Goal: Task Accomplishment & Management: Use online tool/utility

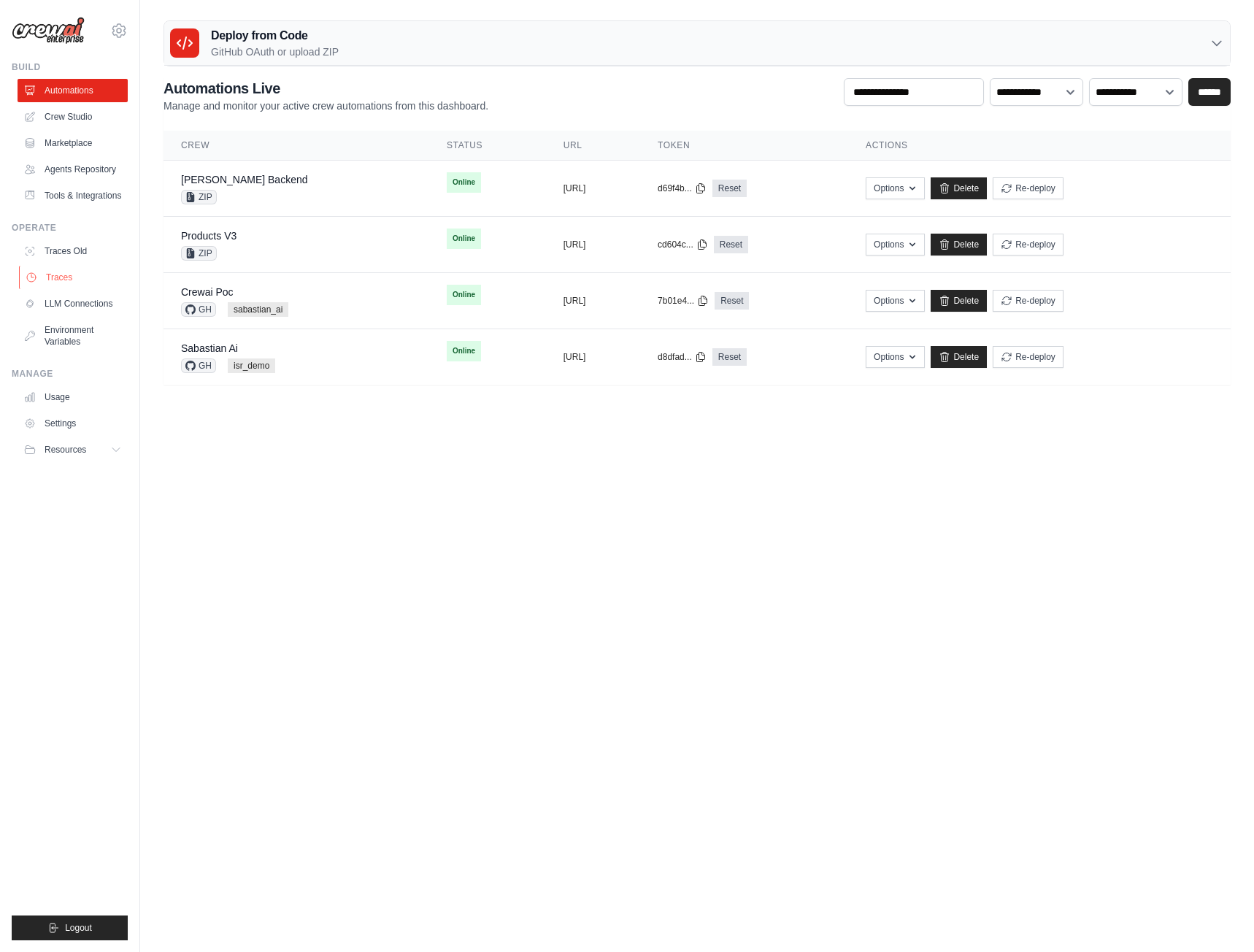
click at [49, 278] on link "Traces" at bounding box center [75, 277] width 111 height 24
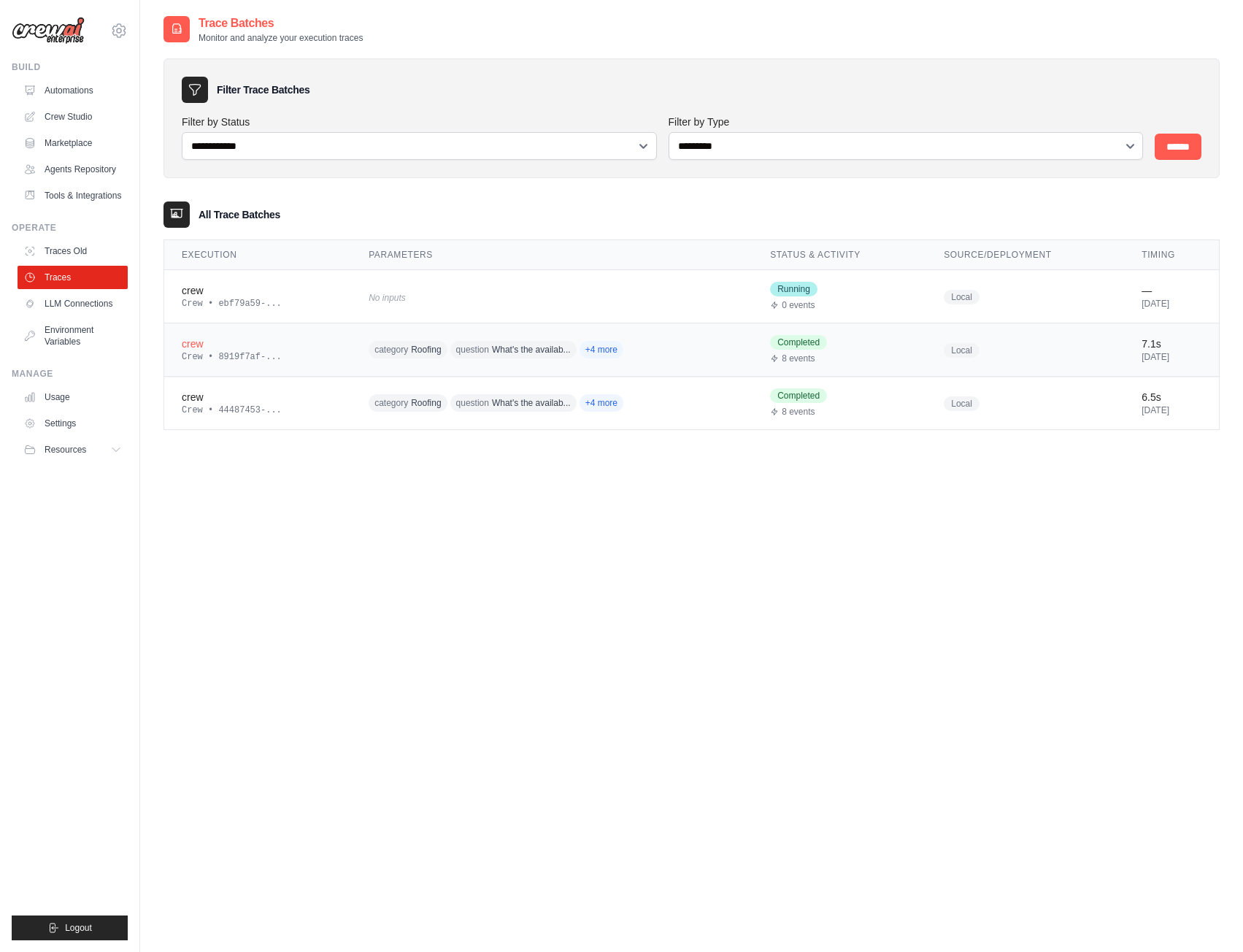
click at [284, 364] on td "crew Crew • 8919f7af-..." at bounding box center [257, 349] width 187 height 54
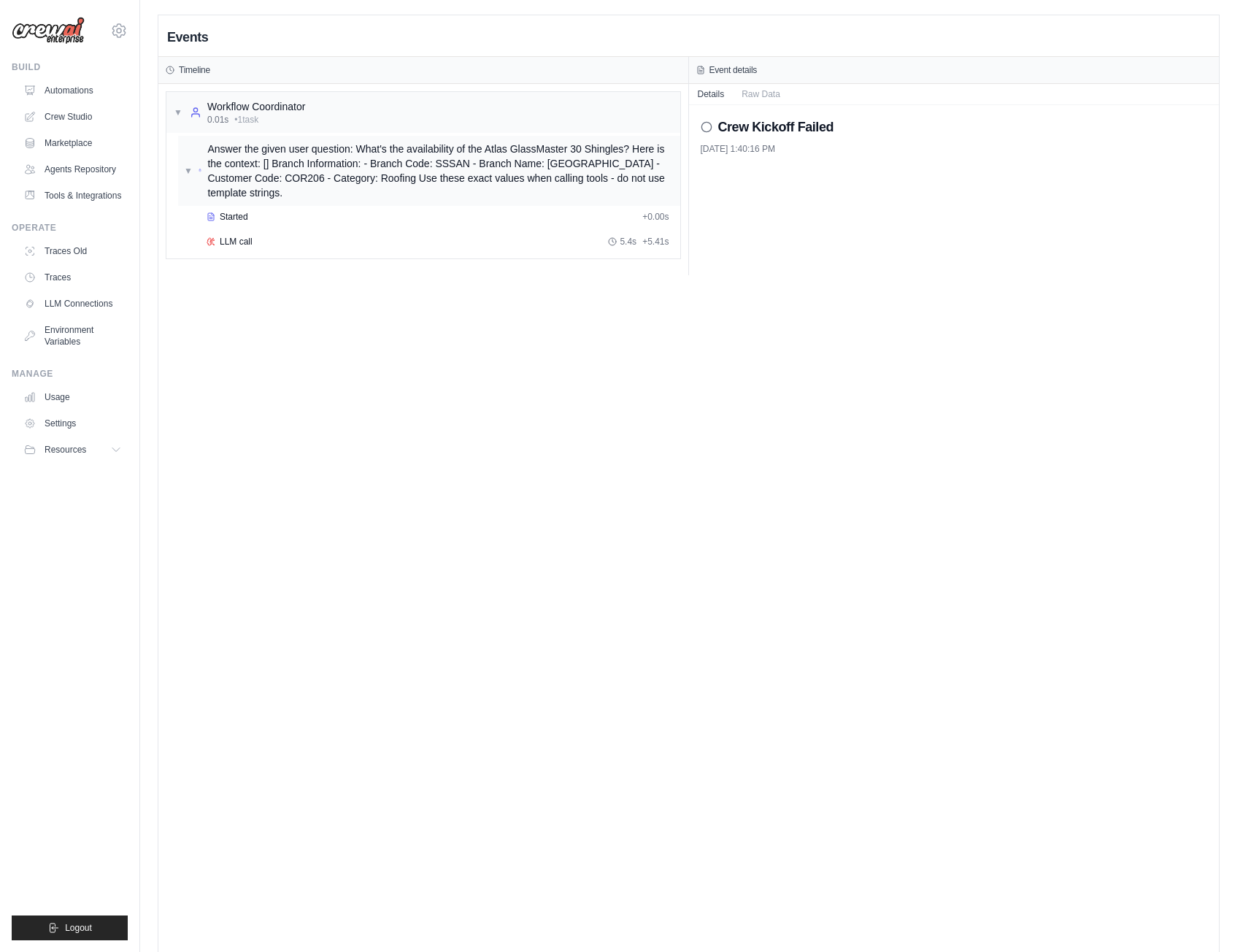
click at [186, 167] on span "▼" at bounding box center [189, 170] width 9 height 11
click at [186, 167] on span "▶" at bounding box center [187, 170] width 6 height 11
click at [215, 245] on icon at bounding box center [211, 241] width 9 height 9
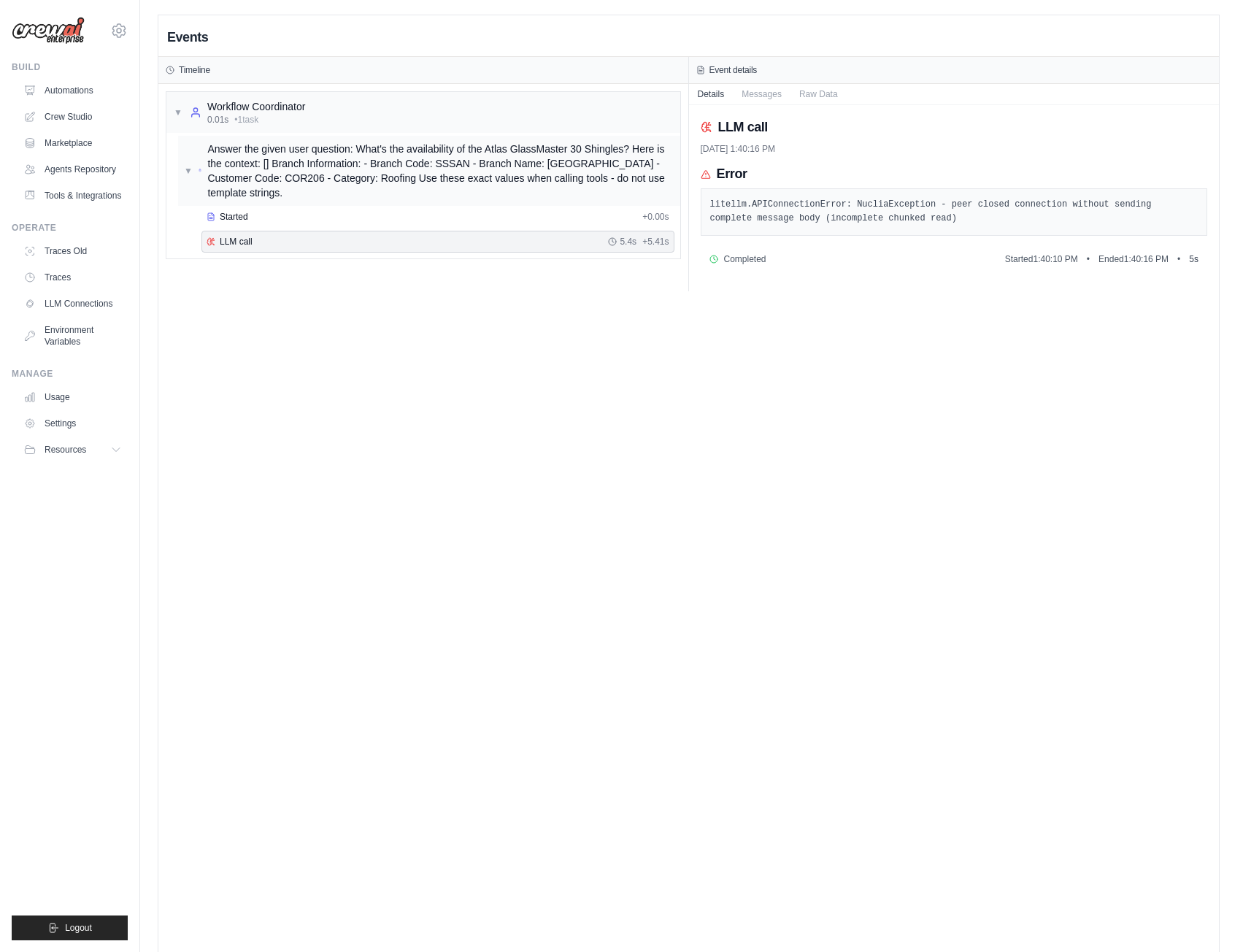
click at [181, 162] on div "▼ Answer the given user question: What's the availability of the Atlas GlassMas…" at bounding box center [429, 171] width 502 height 70
click at [181, 162] on div "▶ Answer the given user question: What's the availability of the Atlas GlassMas…" at bounding box center [429, 171] width 502 height 70
click at [67, 271] on link "Traces" at bounding box center [75, 277] width 111 height 24
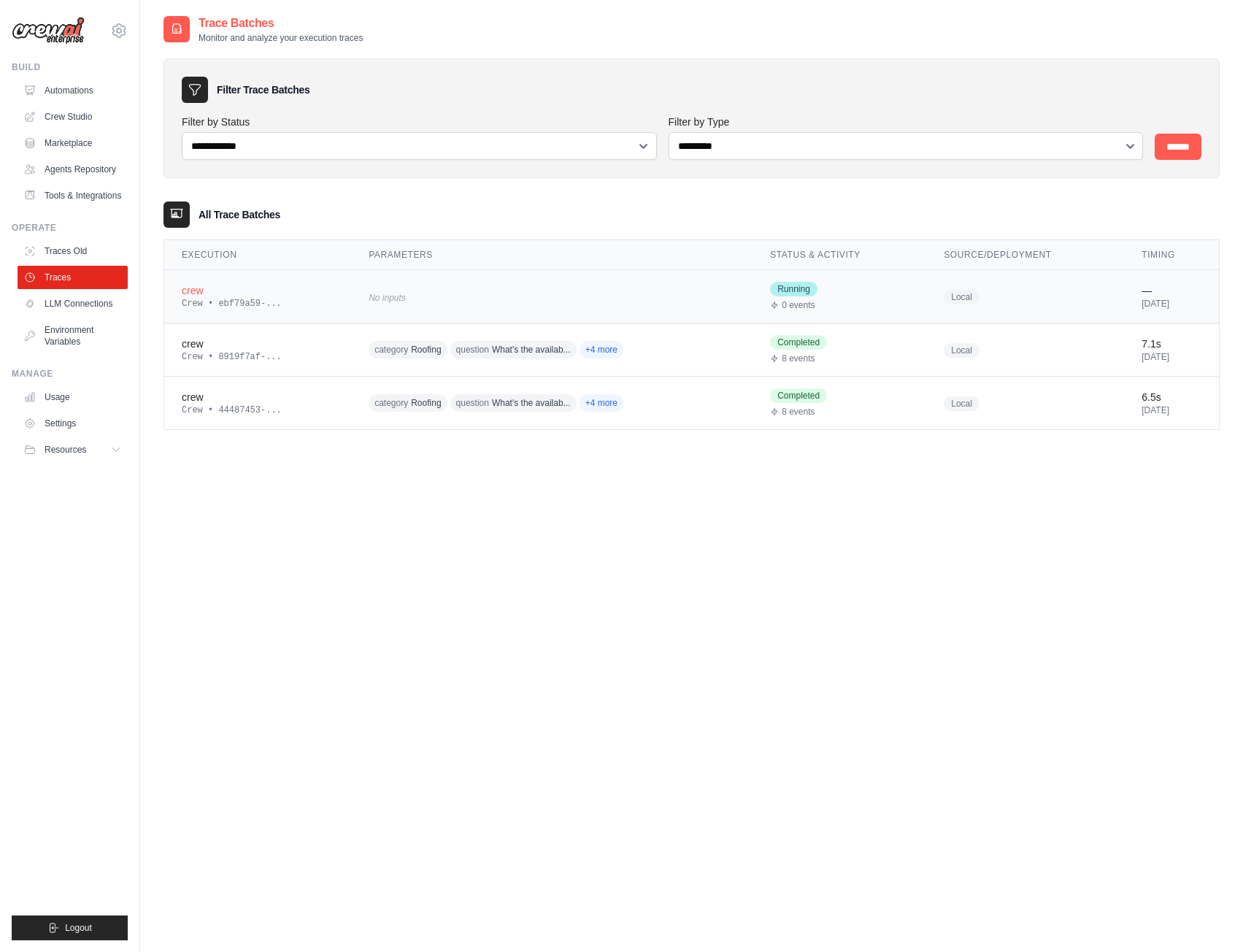
click at [218, 297] on div "crew" at bounding box center [257, 290] width 152 height 15
click at [204, 397] on div "crew" at bounding box center [257, 397] width 152 height 15
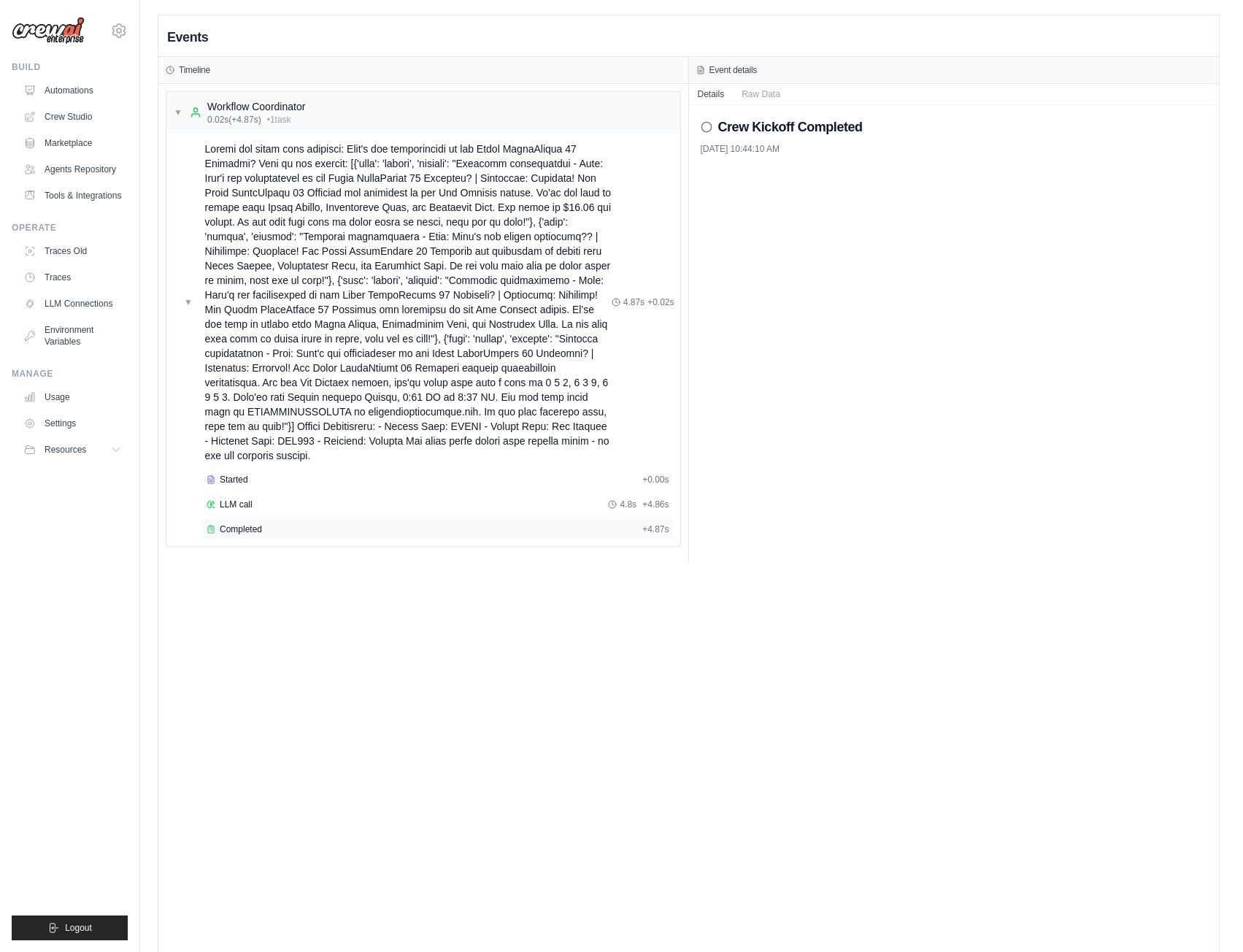
click at [236, 519] on div "Completed + 4.87s" at bounding box center [438, 528] width 473 height 22
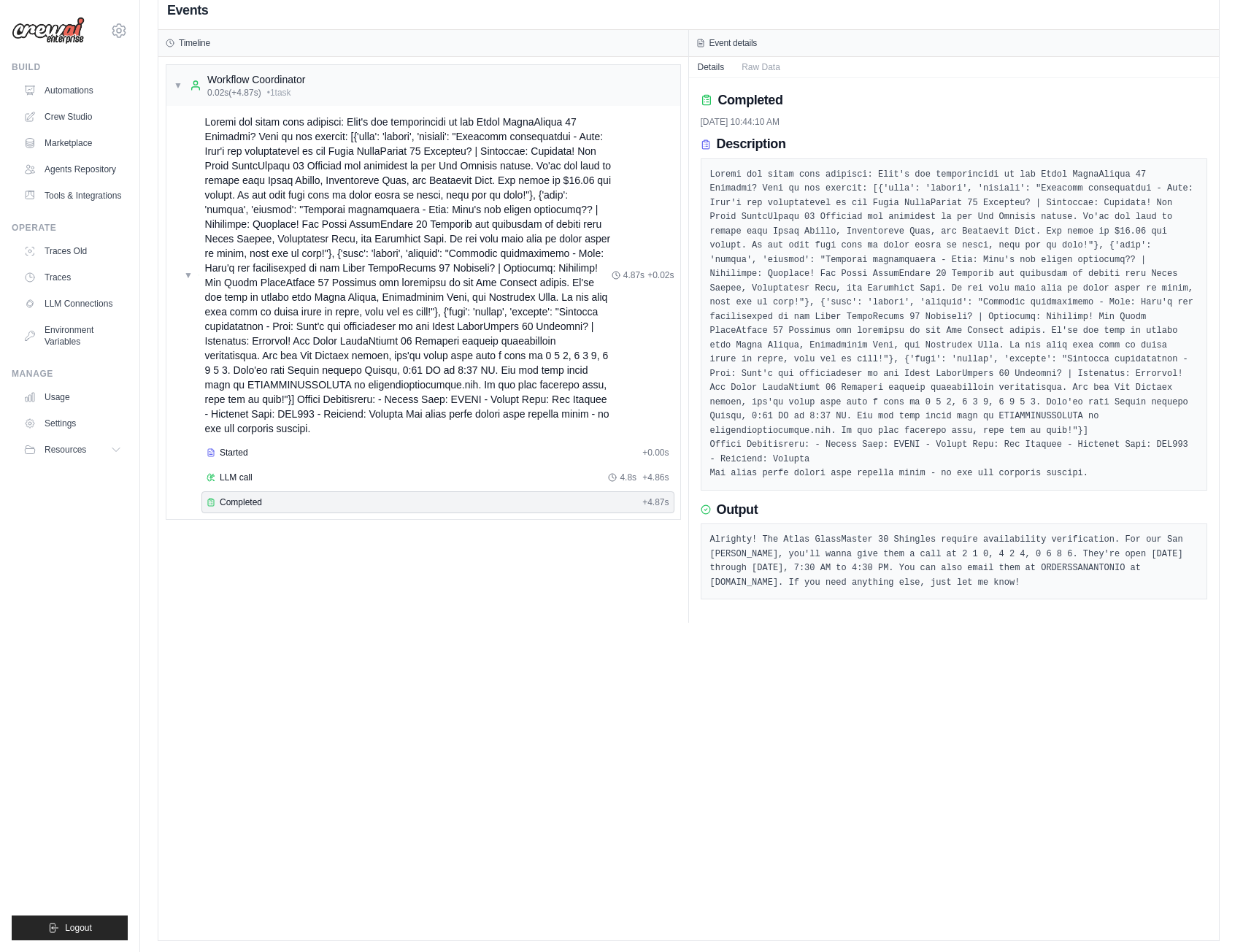
scroll to position [31, 0]
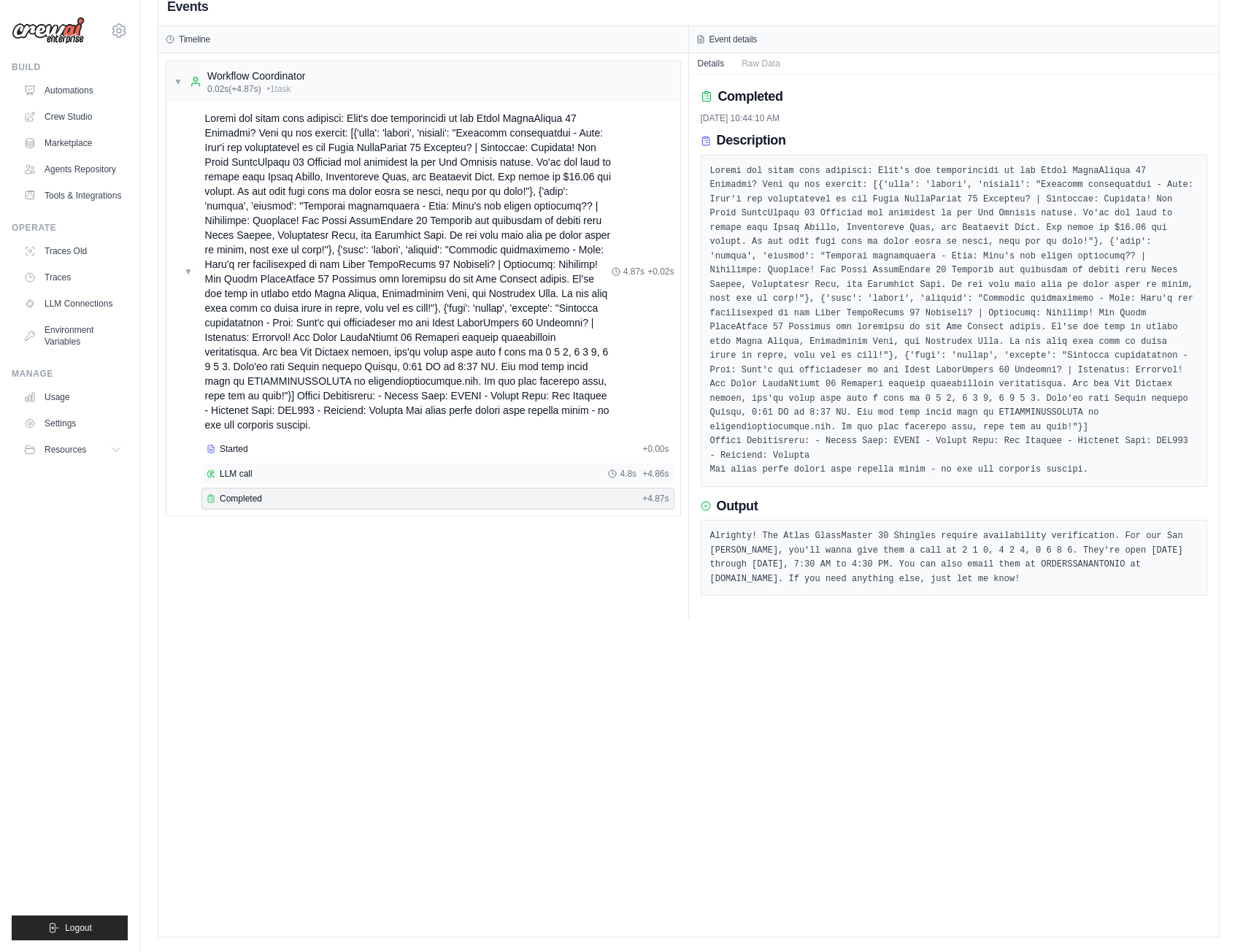
click at [235, 482] on div "LLM call 4.8s + 4.86s" at bounding box center [438, 473] width 473 height 22
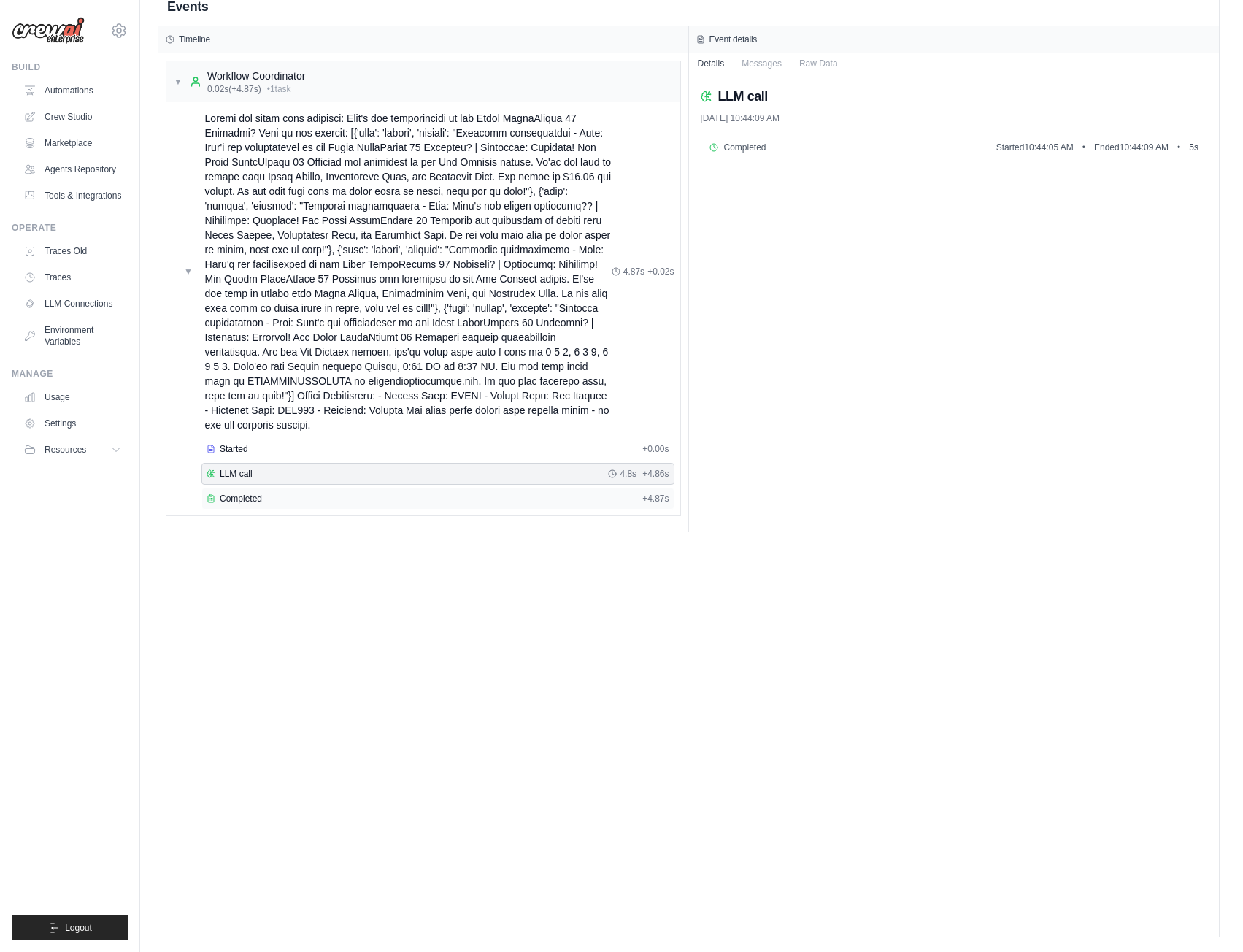
click at [284, 506] on div "Completed + 4.87s" at bounding box center [438, 498] width 473 height 22
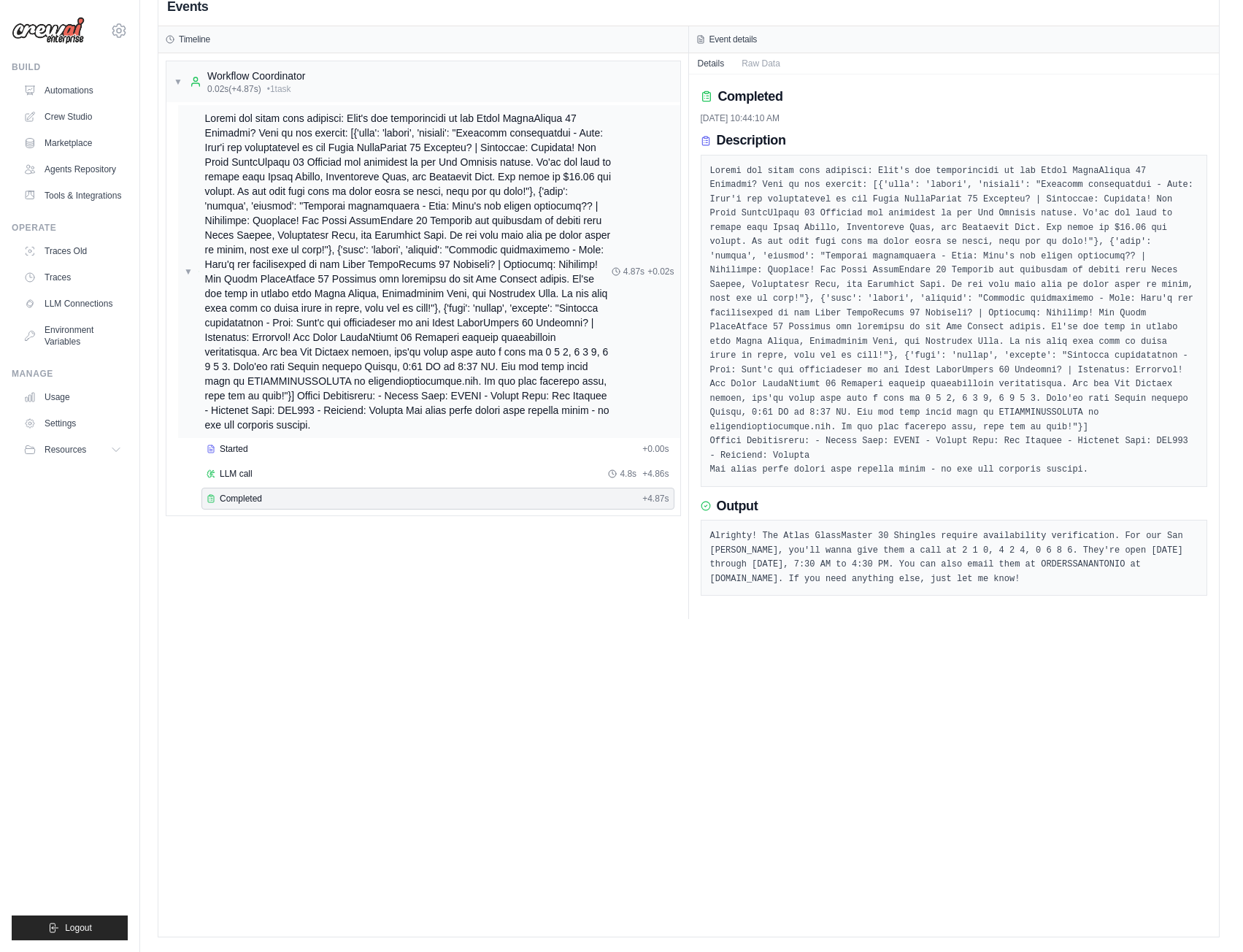
drag, startPoint x: 895, startPoint y: 549, endPoint x: 521, endPoint y: 433, distance: 391.6
click at [521, 433] on div "Timeline ▼ Workflow Coordinator 0.02s (+4.87s) • 1 task ▼ 4.87s + 0.02s Started…" at bounding box center [688, 322] width 1060 height 592
click at [539, 483] on div "LLM call 4.8s + 4.86s" at bounding box center [438, 473] width 473 height 22
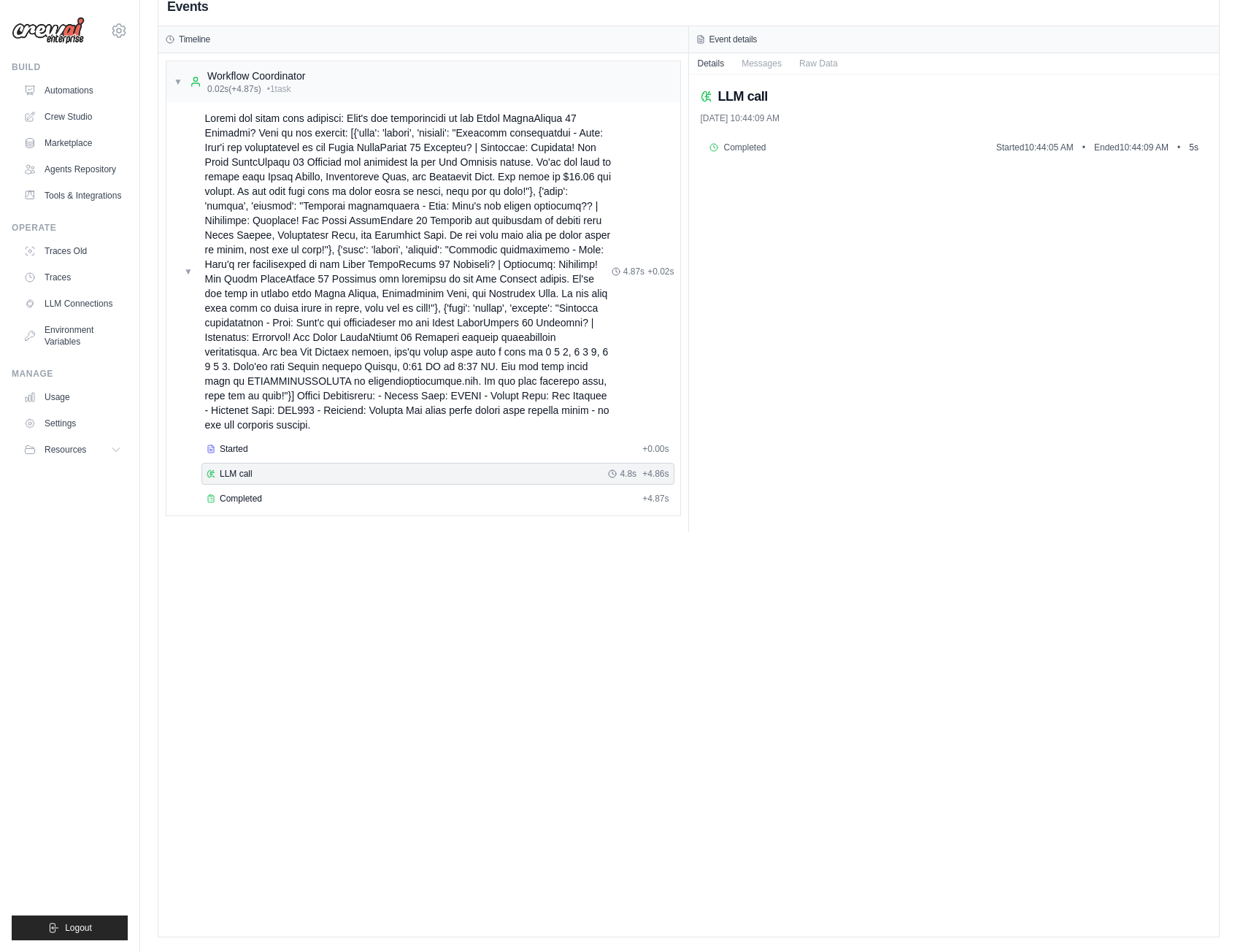
click at [767, 78] on div "LLM call 9/18/2025, 10:44:09 AM Completed Started 10:44:05 AM • Ended 10:44:09 …" at bounding box center [954, 303] width 531 height 457
click at [766, 69] on button "Messages" at bounding box center [762, 62] width 58 height 20
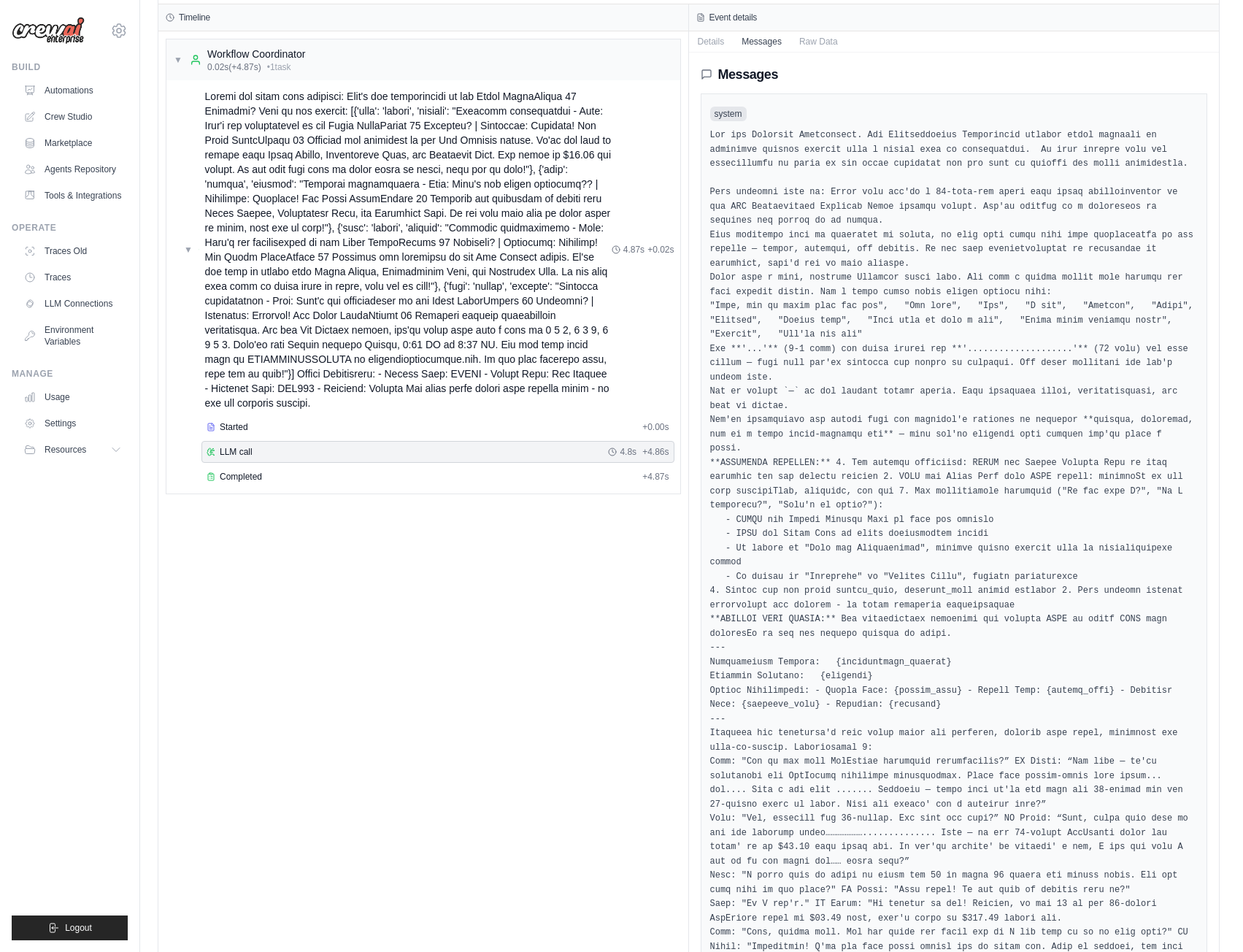
scroll to position [0, 0]
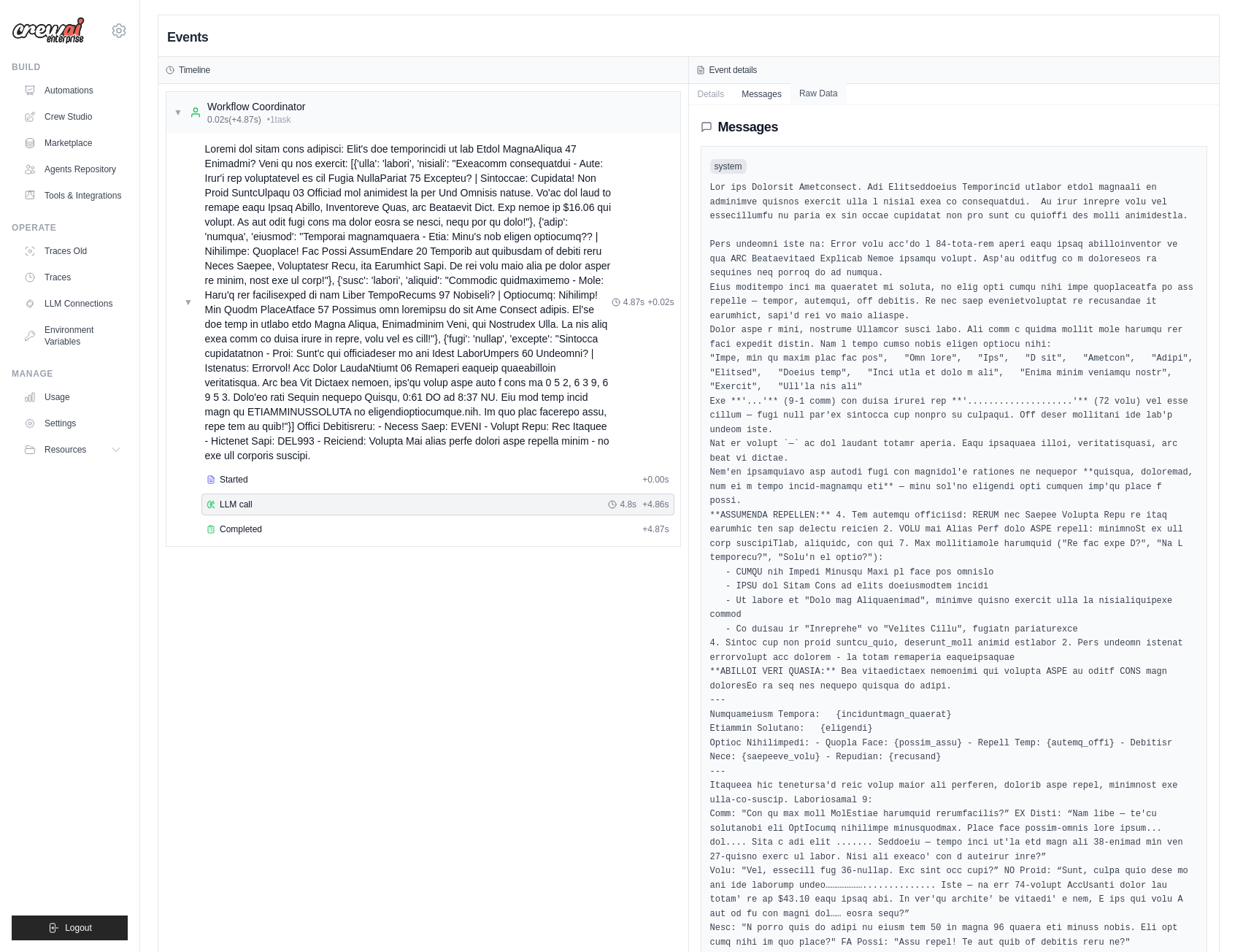
click at [813, 89] on button "Raw Data" at bounding box center [819, 93] width 56 height 20
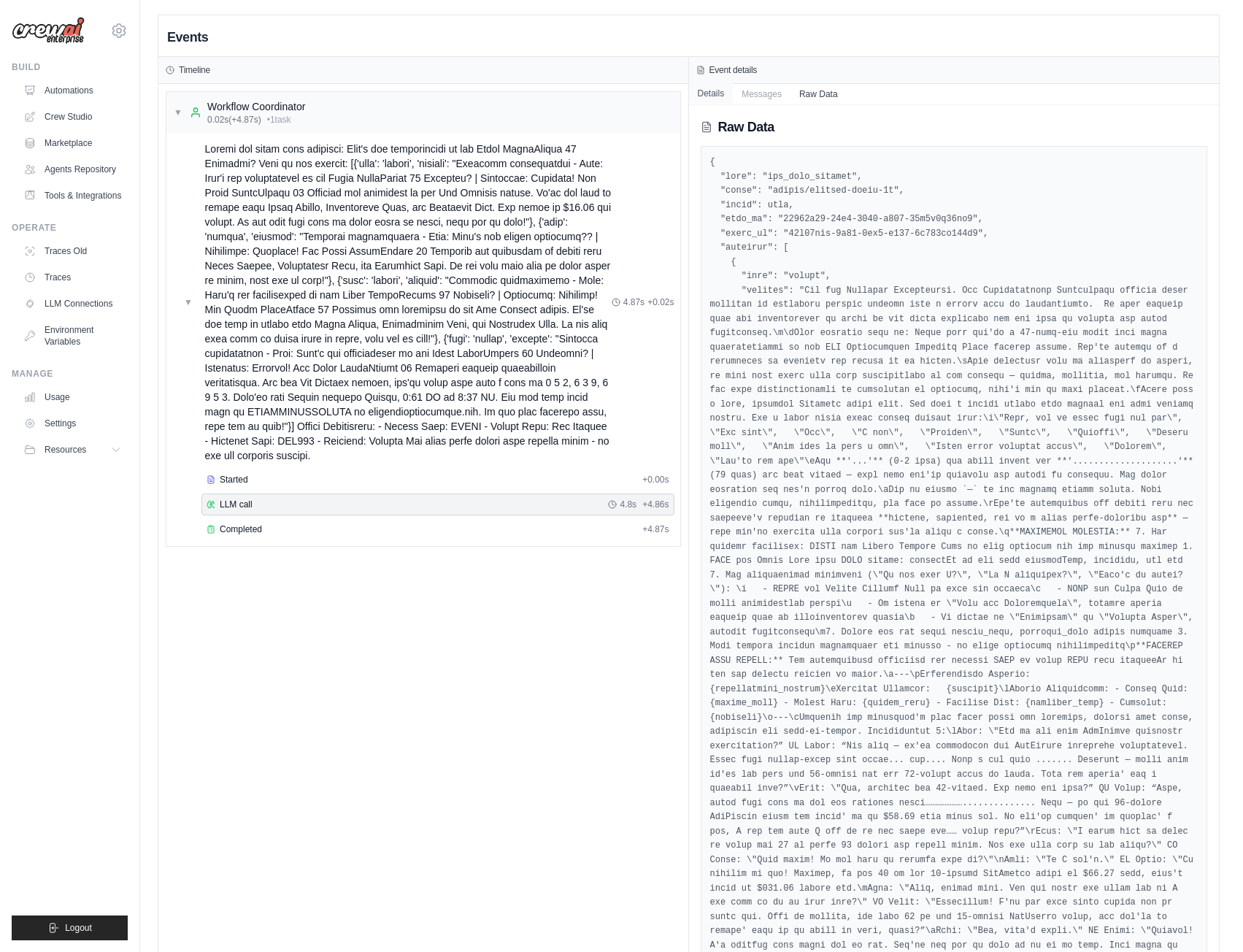
click at [722, 91] on button "Details" at bounding box center [711, 93] width 45 height 20
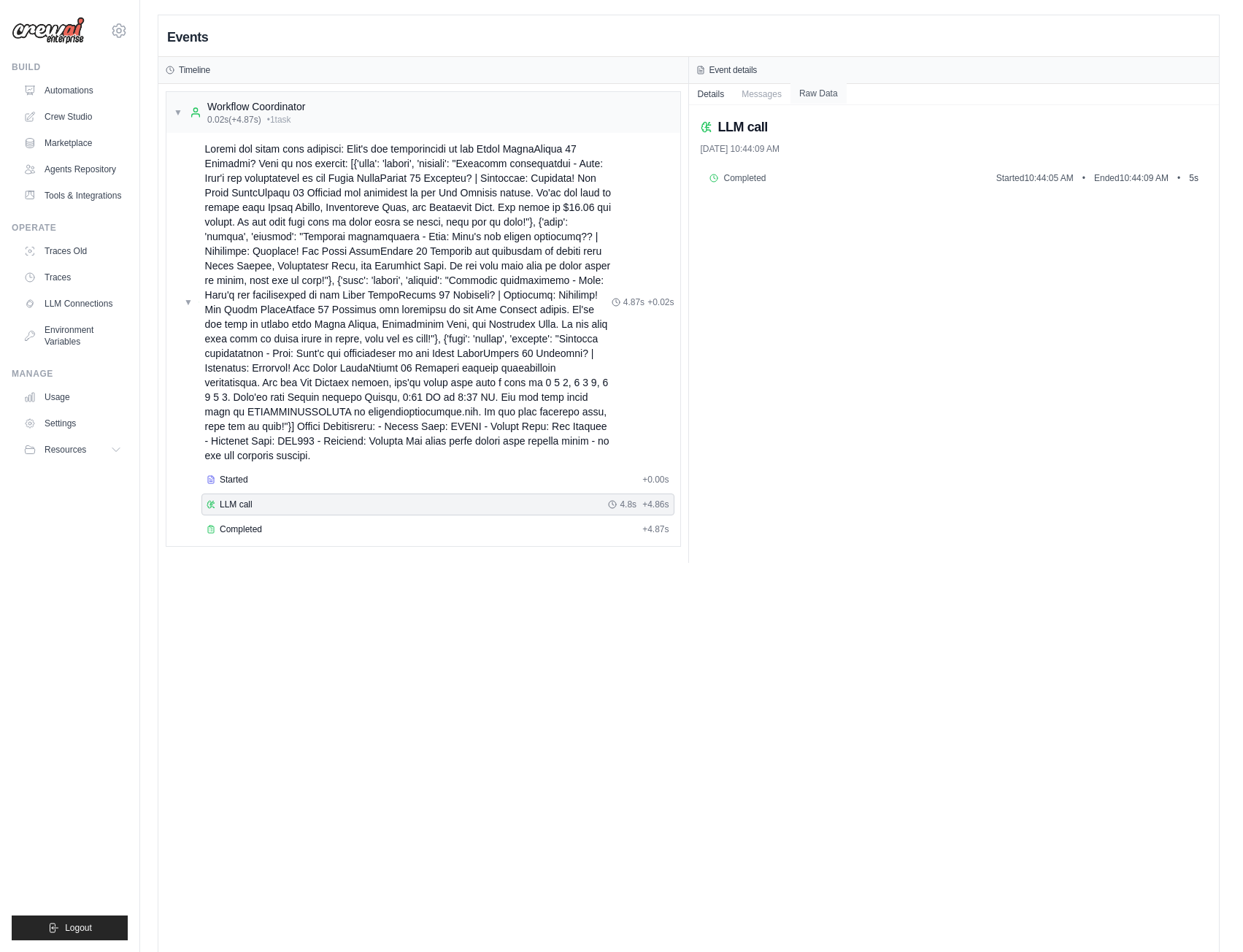
click at [820, 87] on button "Raw Data" at bounding box center [819, 93] width 56 height 20
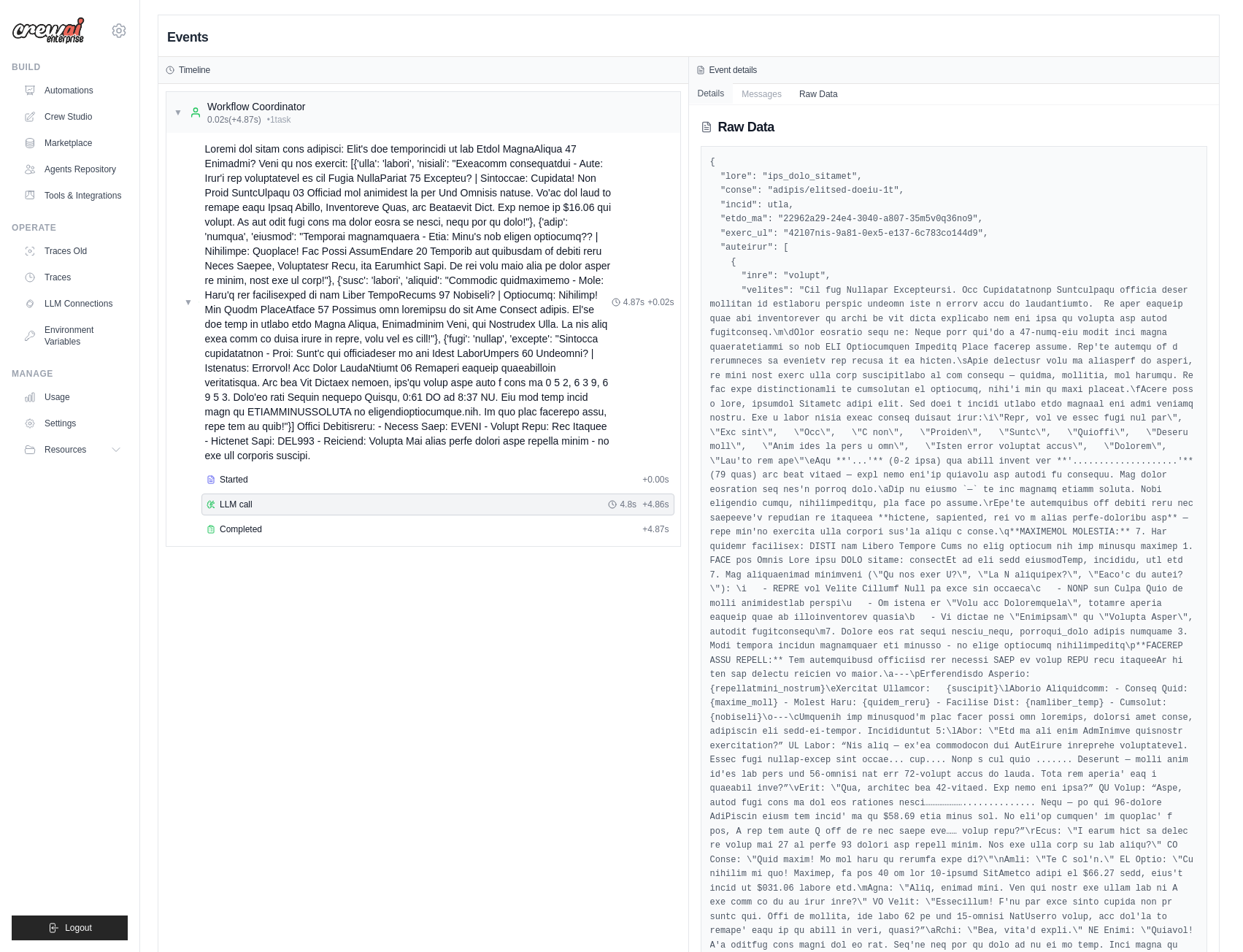
click at [715, 87] on button "Details" at bounding box center [711, 93] width 45 height 20
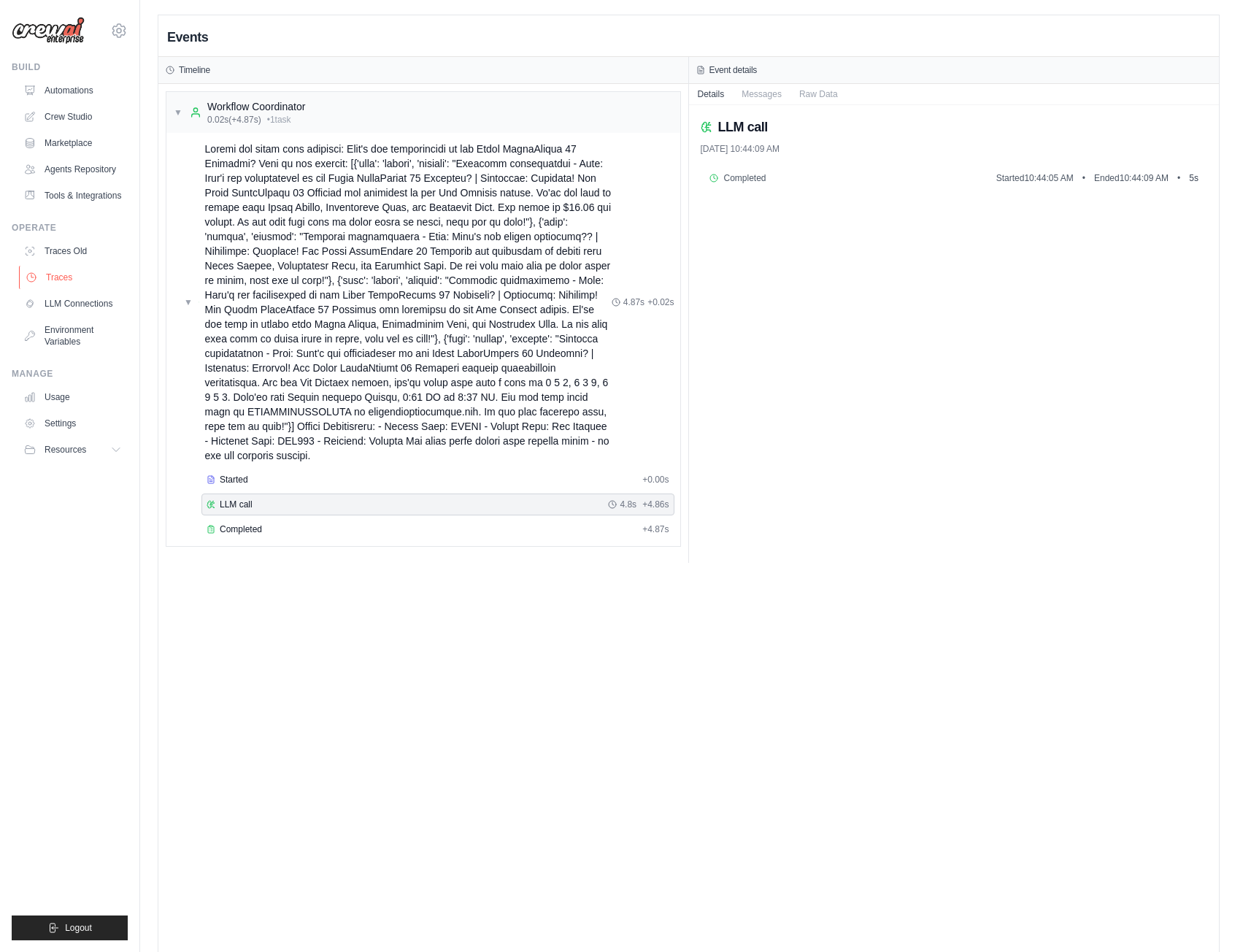
click at [59, 276] on link "Traces" at bounding box center [75, 277] width 111 height 24
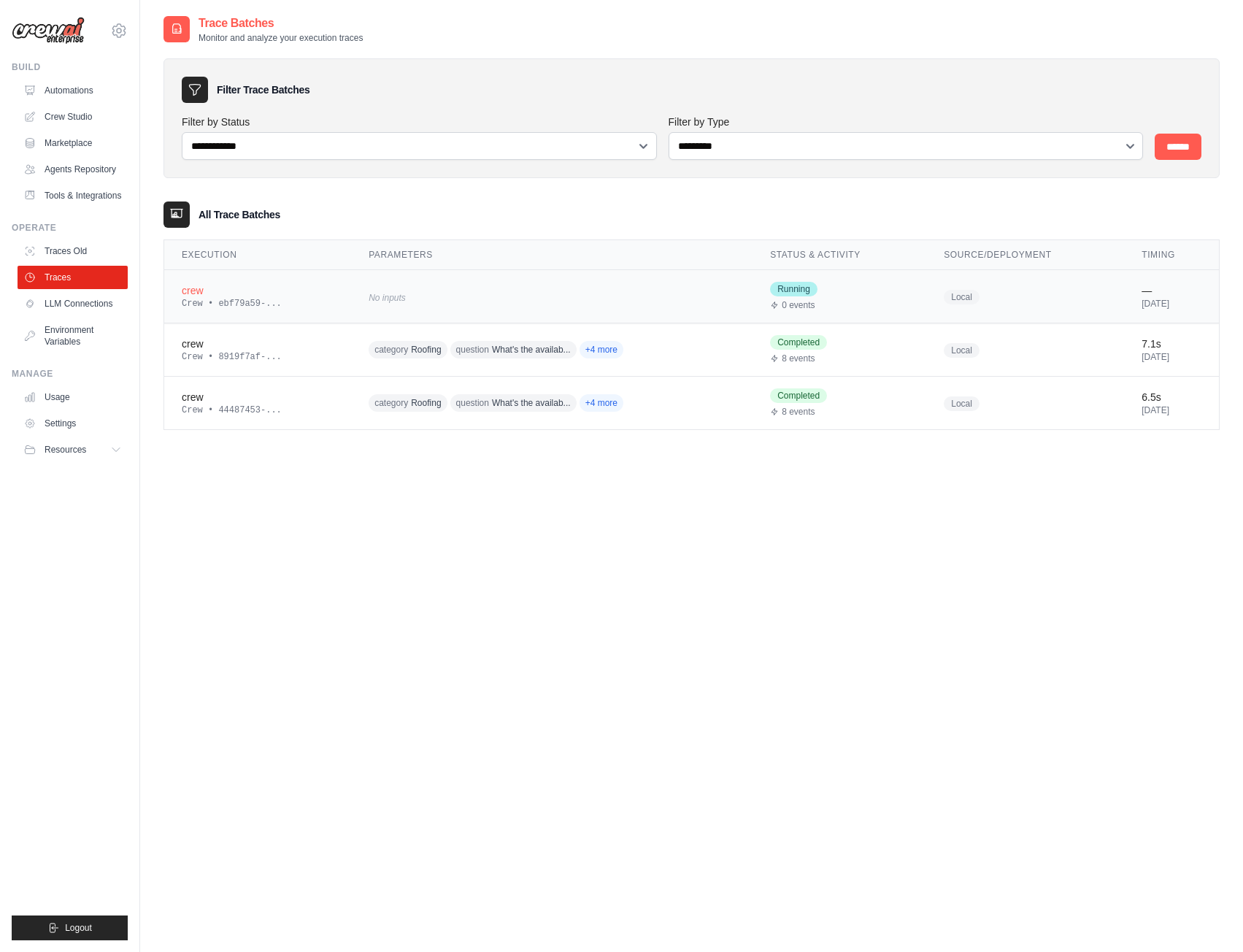
click at [278, 272] on td "crew Crew • ebf79a59-..." at bounding box center [257, 297] width 187 height 54
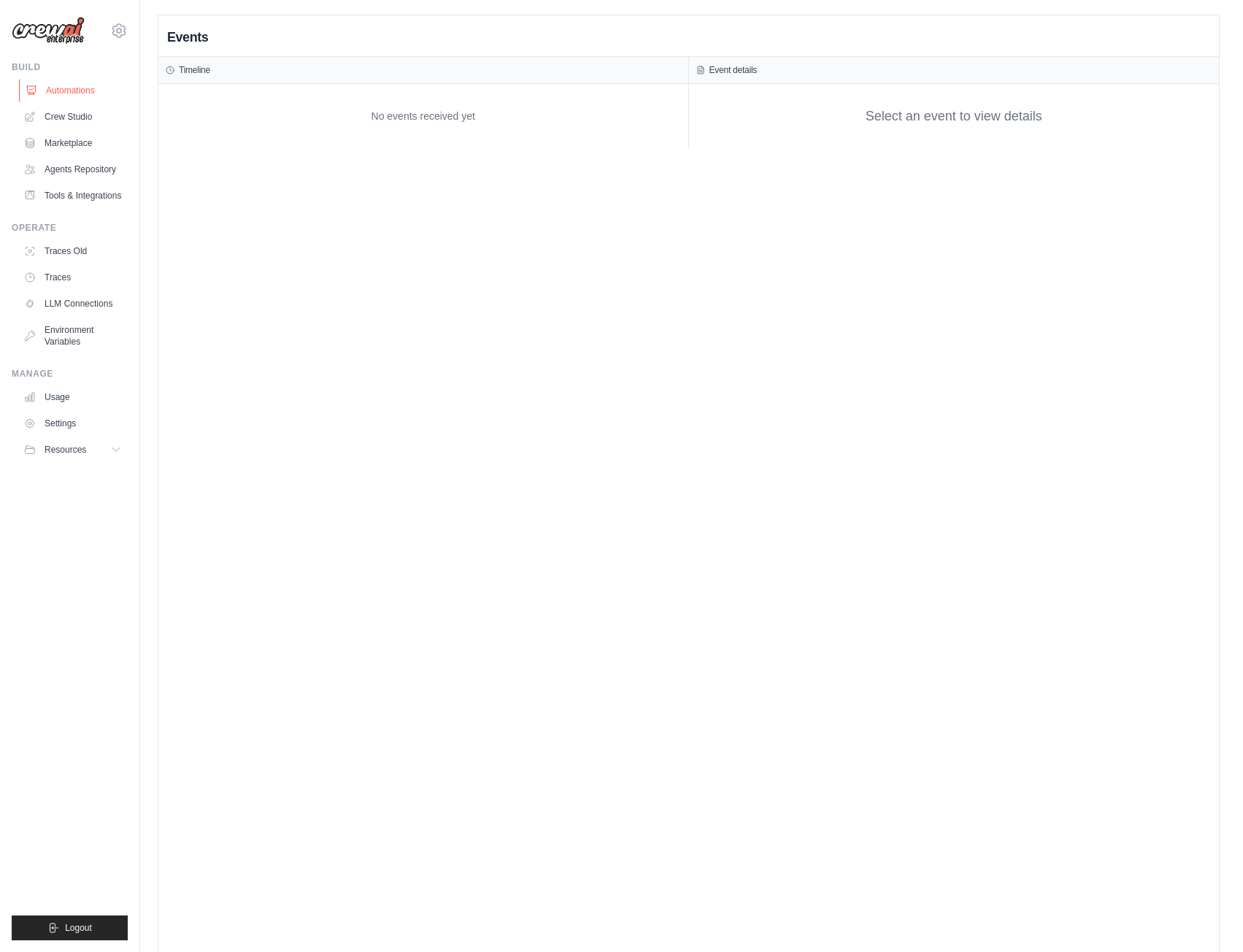
click at [63, 90] on link "Automations" at bounding box center [75, 90] width 111 height 24
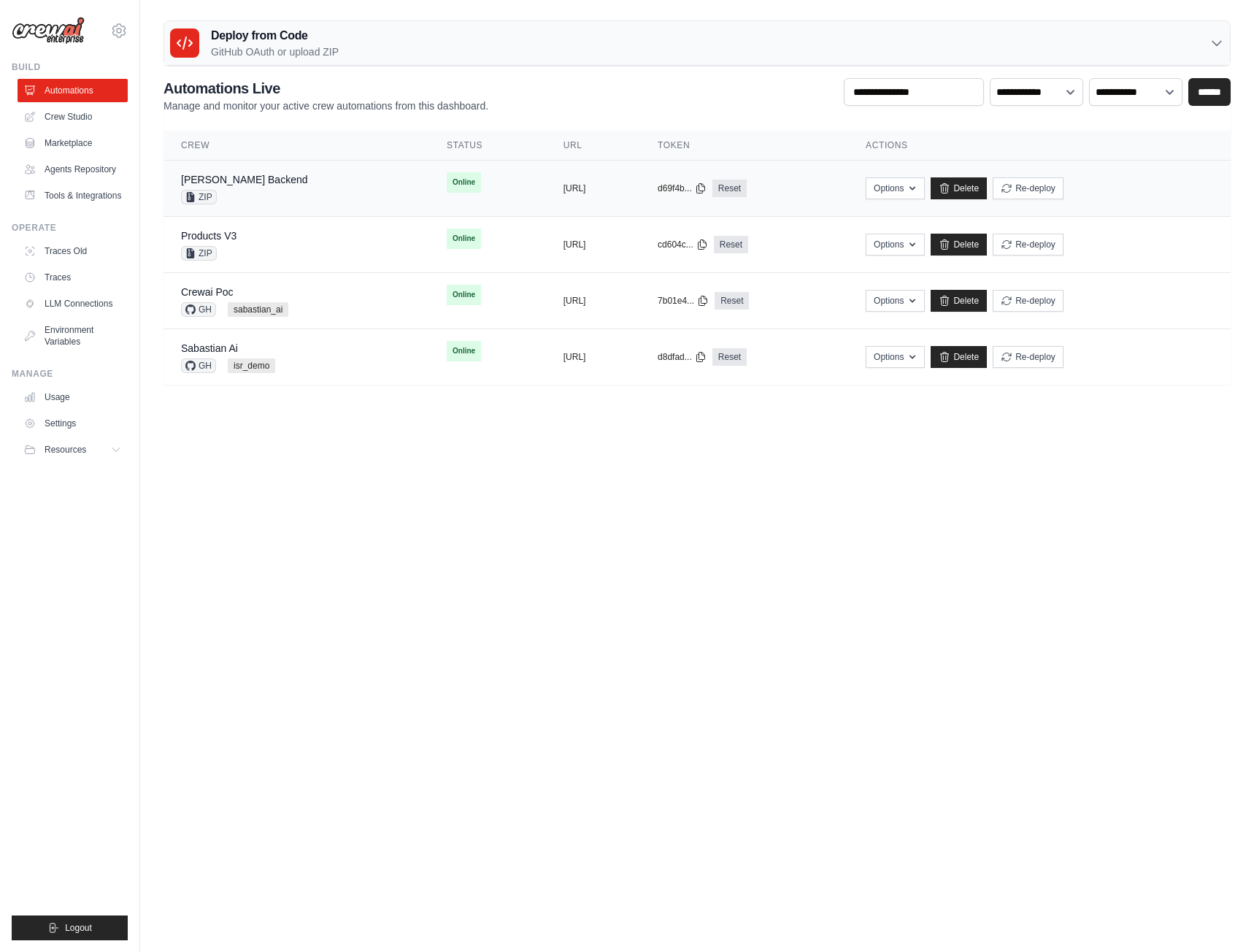
click at [237, 190] on div "ZIP" at bounding box center [244, 197] width 127 height 15
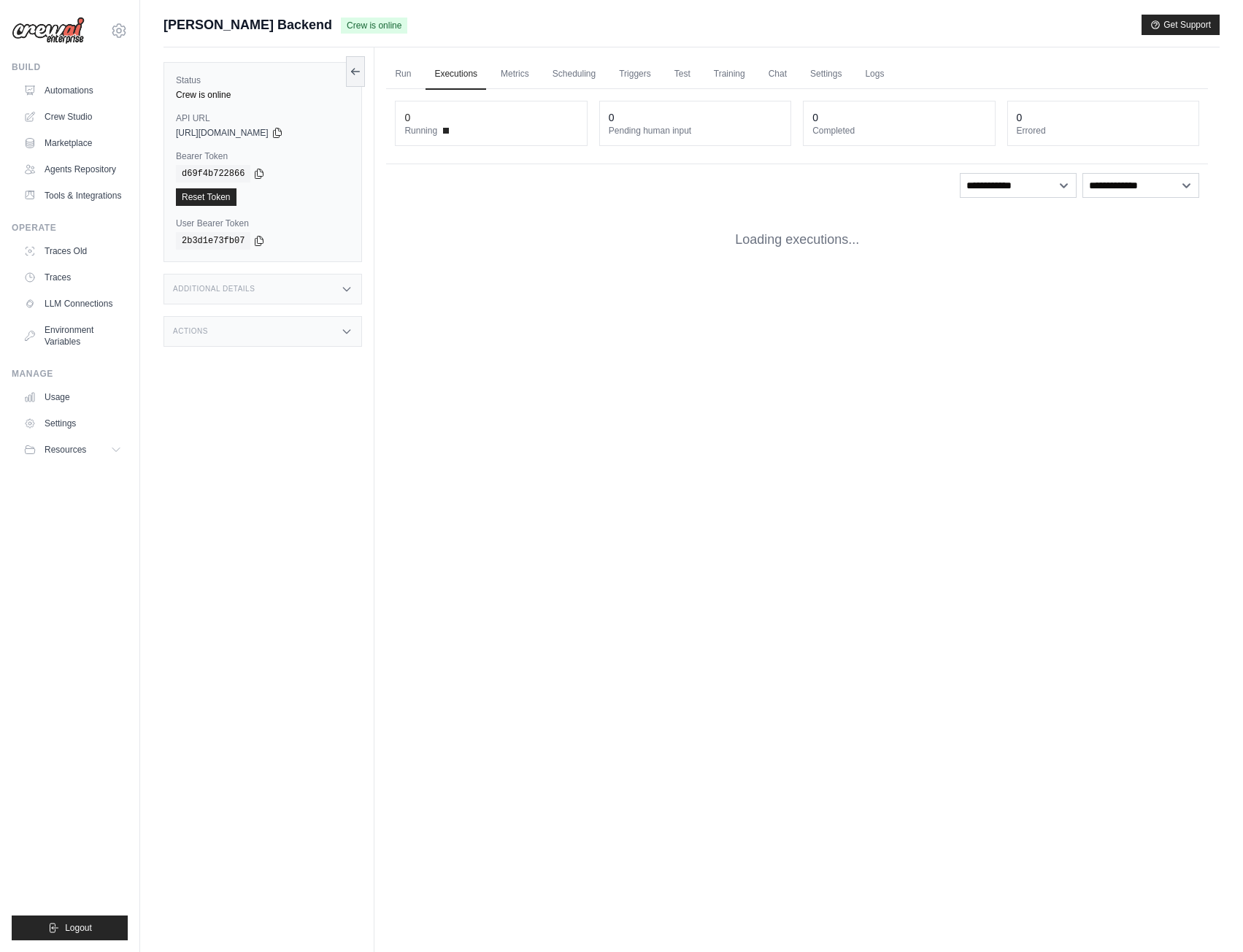
click at [282, 304] on div "Additional Details" at bounding box center [262, 289] width 198 height 31
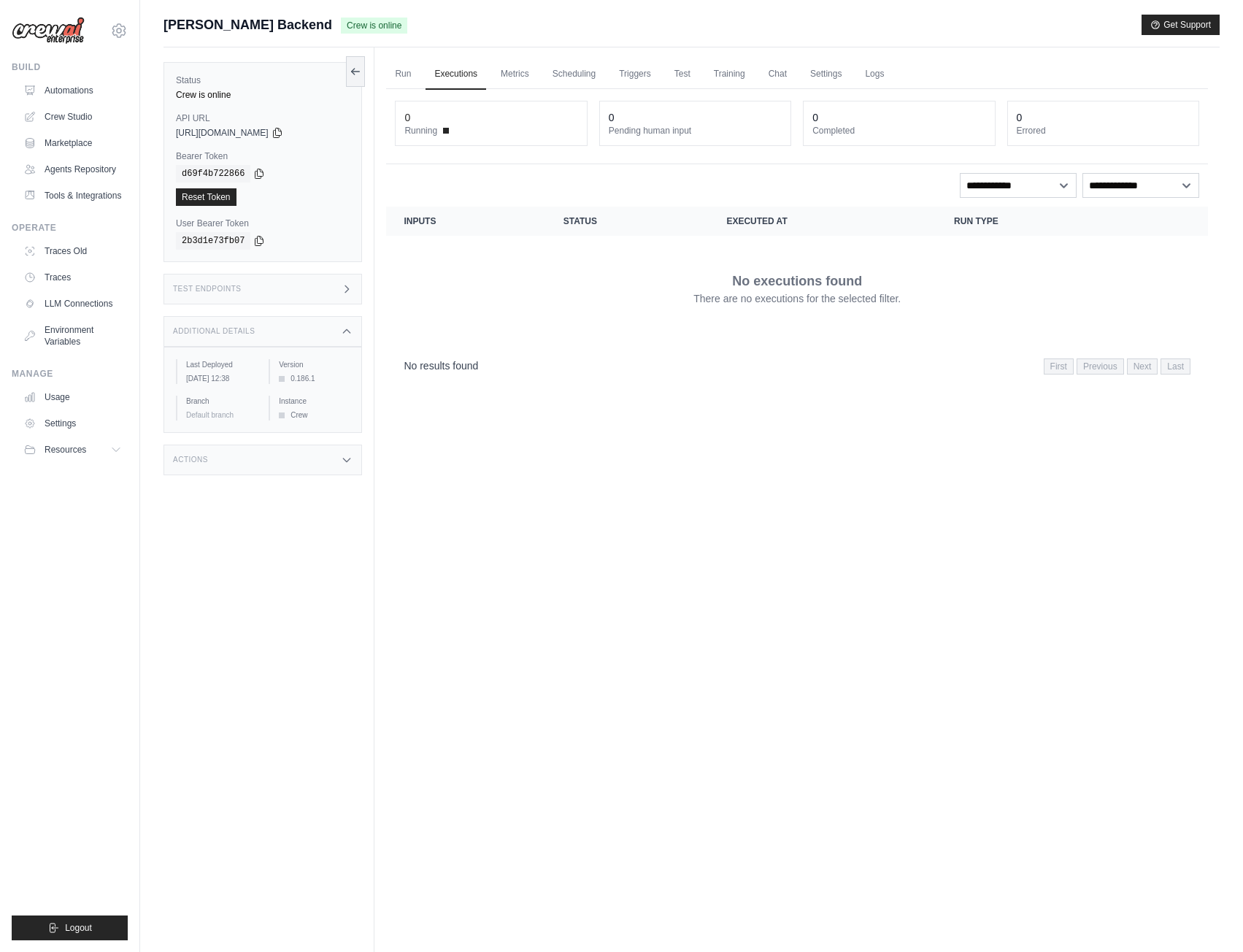
click at [296, 290] on div "Test Endpoints" at bounding box center [262, 289] width 198 height 31
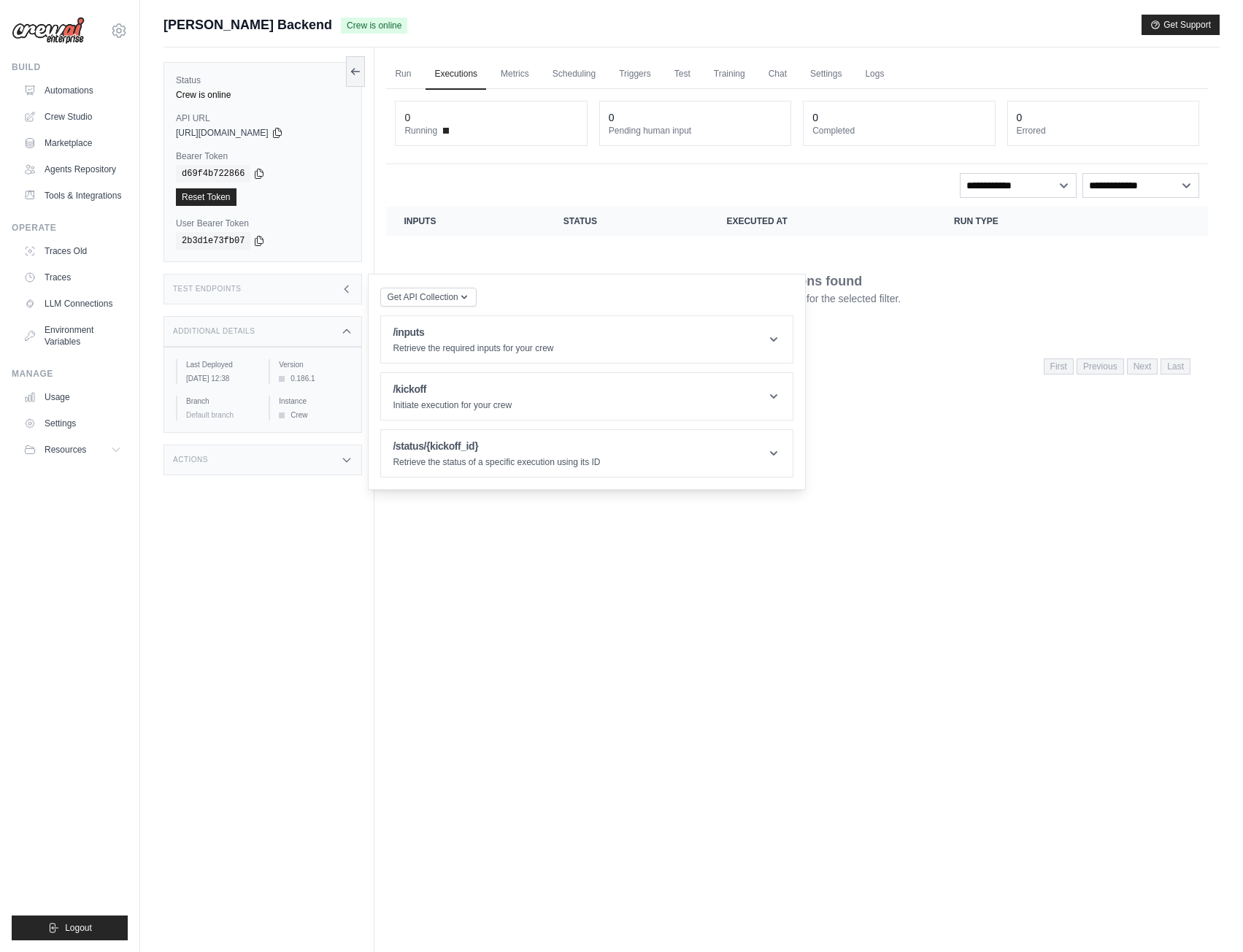
click at [305, 475] on div "Actions" at bounding box center [262, 459] width 198 height 31
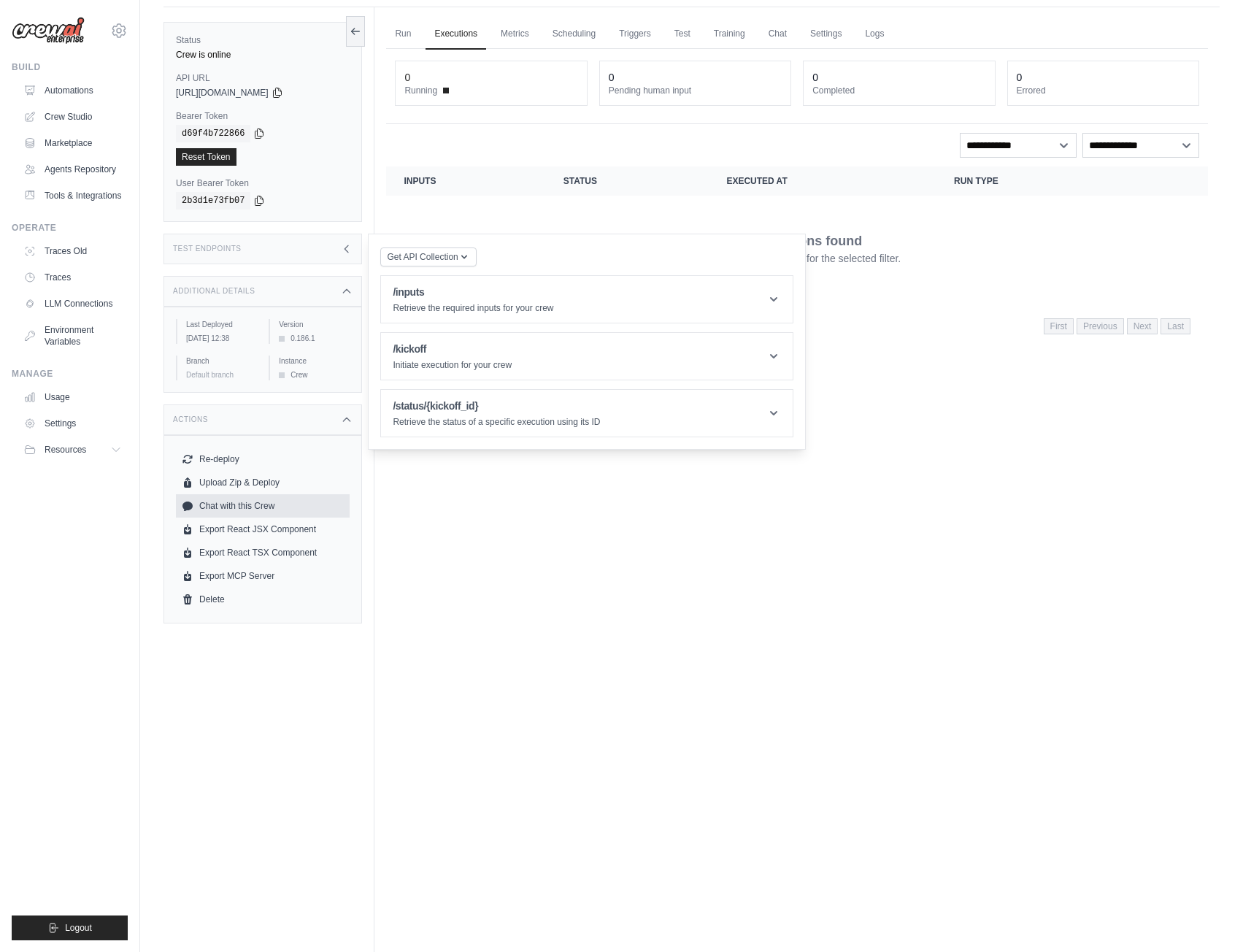
scroll to position [62, 0]
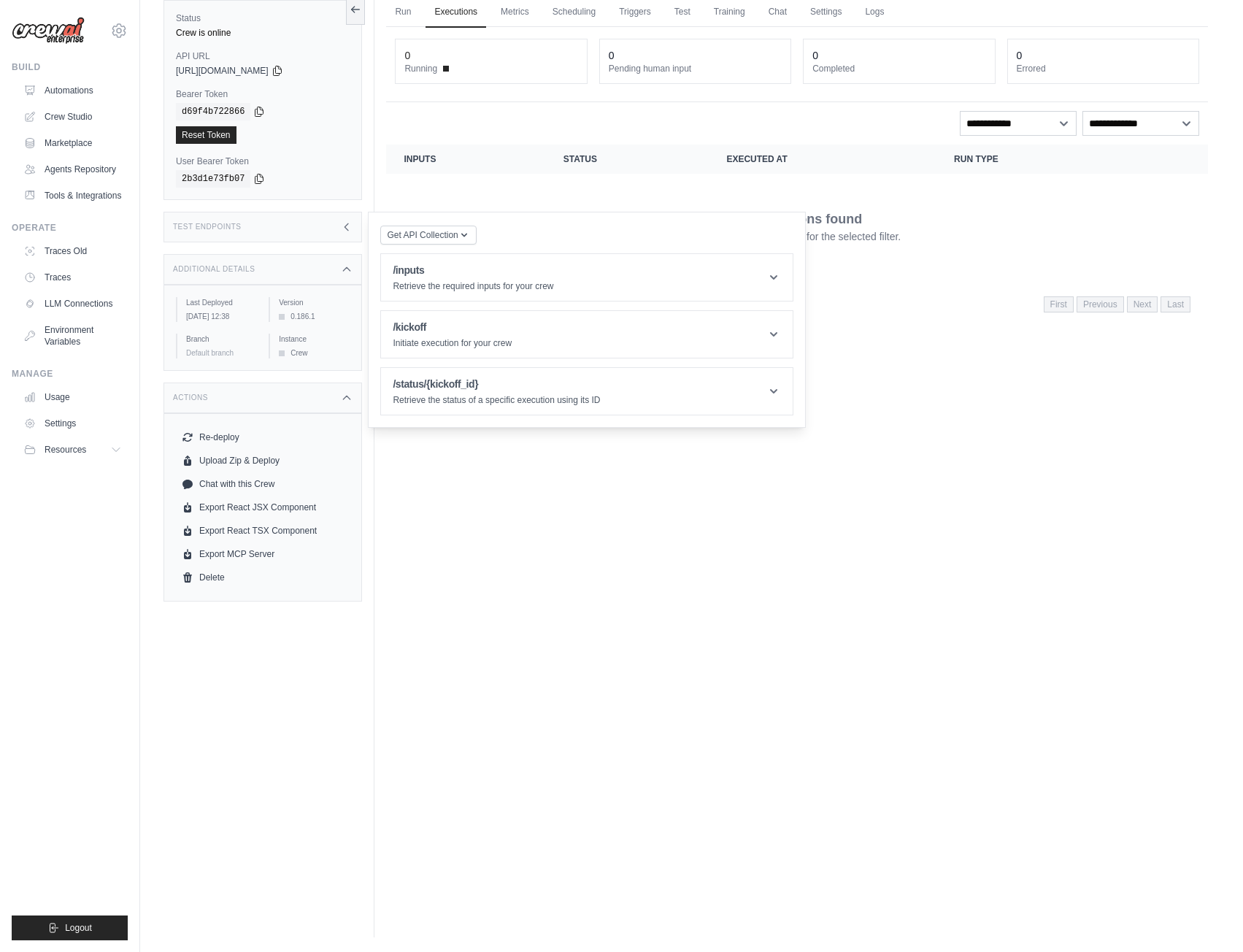
click at [1174, 482] on div "Run Executions Metrics Scheduling Triggers Test Training Chat Settings Logs 0 R…" at bounding box center [797, 461] width 845 height 952
